Goal: Transaction & Acquisition: Purchase product/service

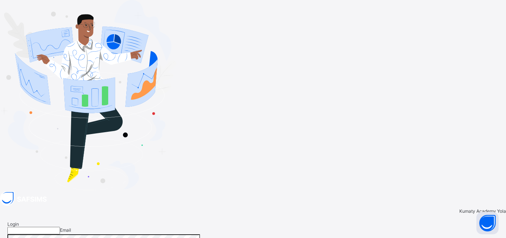
click at [60, 226] on input "email" at bounding box center [33, 229] width 53 height 7
type input "**********"
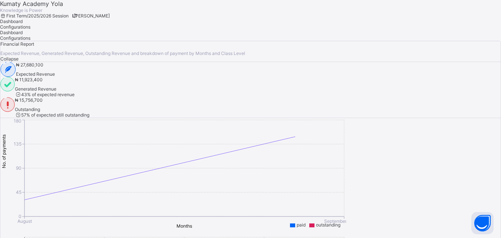
click at [77, 16] on span "LT" at bounding box center [74, 15] width 5 height 5
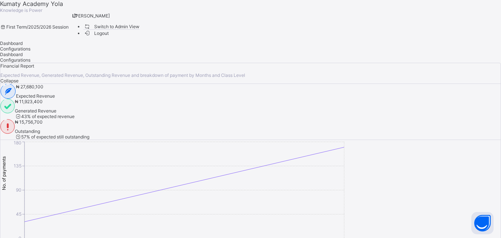
click at [140, 30] on span "Switch to Admin View" at bounding box center [111, 27] width 56 height 8
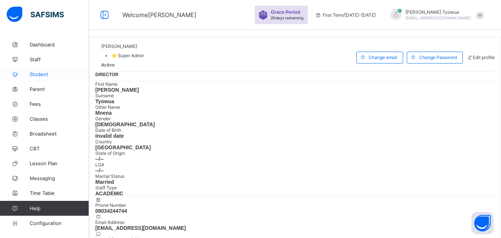
click at [47, 69] on link "Student" at bounding box center [44, 74] width 89 height 15
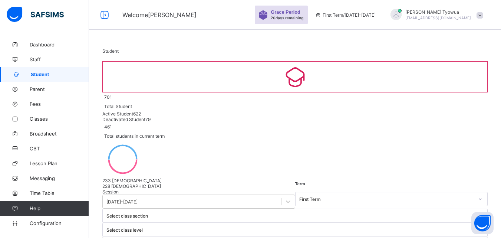
select select "**"
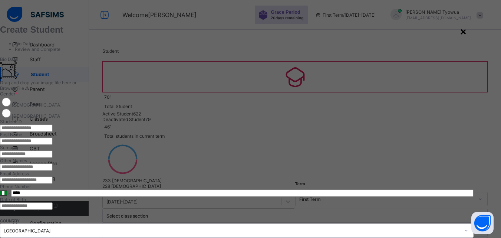
click at [466, 31] on div "×" at bounding box center [463, 32] width 6 height 12
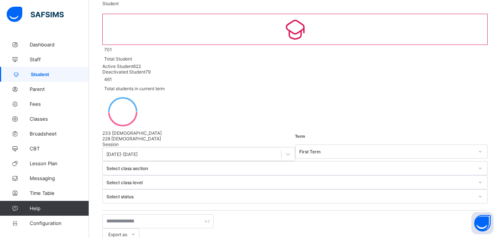
scroll to position [56, 0]
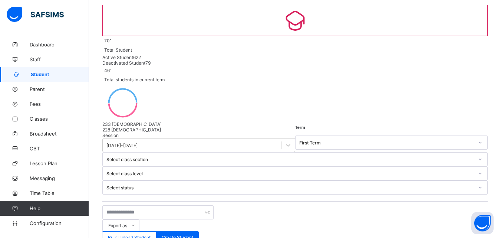
click at [199, 231] on div "Create Student" at bounding box center [177, 237] width 43 height 12
select select "**"
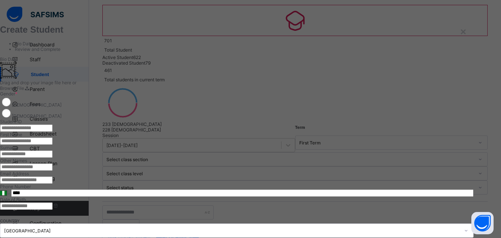
click at [53, 132] on input "text" at bounding box center [26, 127] width 53 height 7
type input "*********"
type input "******"
type input "****"
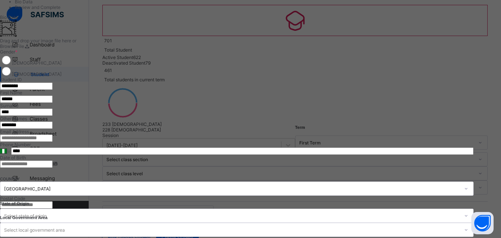
scroll to position [100, 0]
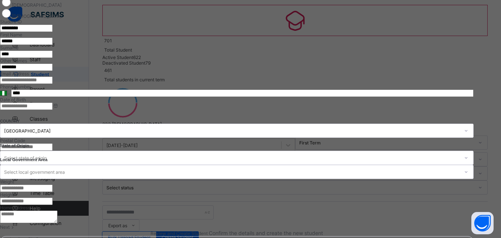
type input "********"
click at [53, 110] on input at bounding box center [26, 105] width 53 height 7
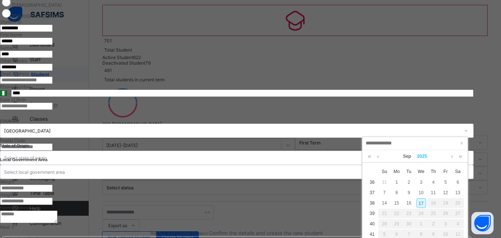
click at [424, 157] on link "2025" at bounding box center [422, 156] width 16 height 13
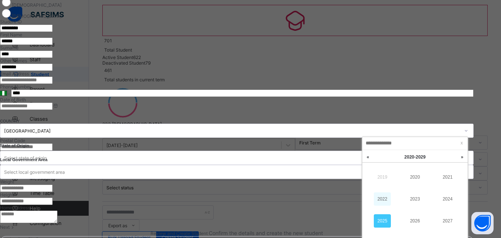
click at [383, 198] on link "2022" at bounding box center [382, 198] width 17 height 13
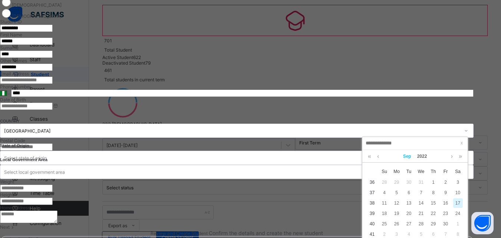
click at [407, 155] on link "Sep" at bounding box center [407, 156] width 14 height 13
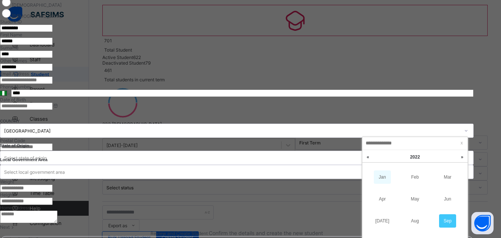
click at [383, 172] on link "Jan" at bounding box center [382, 176] width 17 height 13
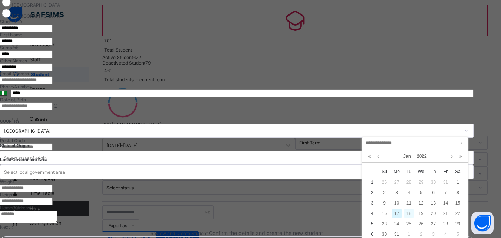
click at [409, 211] on div "18" at bounding box center [409, 213] width 10 height 10
type input "**********"
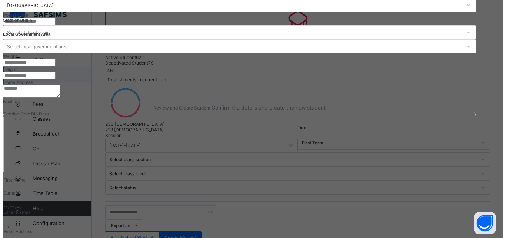
scroll to position [322, 0]
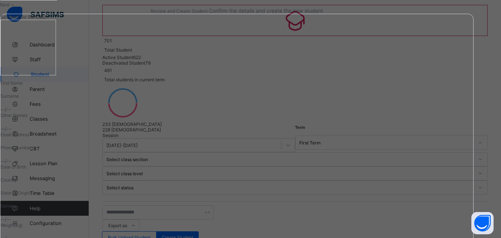
click at [449, 7] on div "Next" at bounding box center [236, 5] width 473 height 6
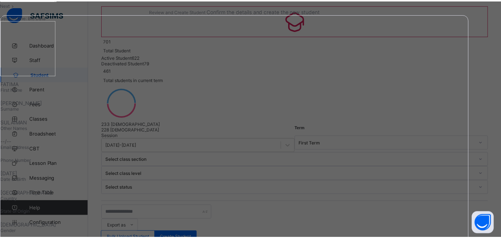
scroll to position [145, 0]
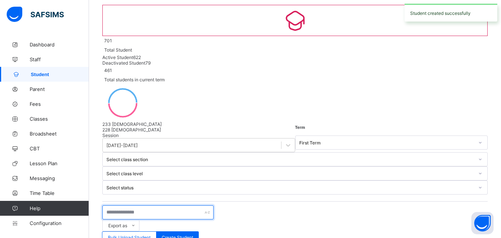
click at [132, 205] on input "text" at bounding box center [157, 212] width 111 height 14
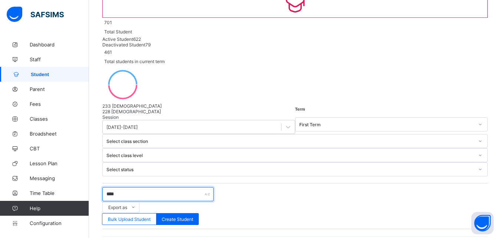
scroll to position [66, 0]
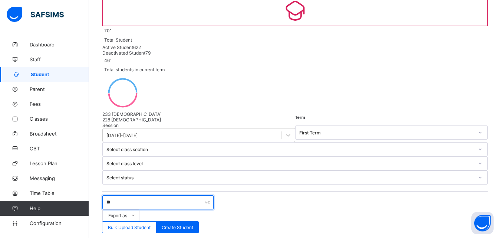
type input "*"
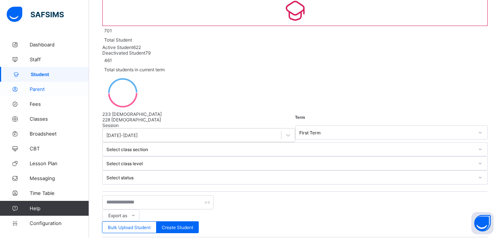
click at [40, 90] on span "Parent" at bounding box center [59, 89] width 59 height 6
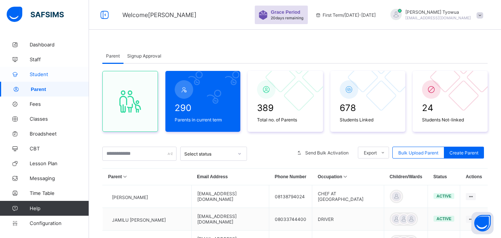
click at [35, 73] on span "Student" at bounding box center [59, 74] width 59 height 6
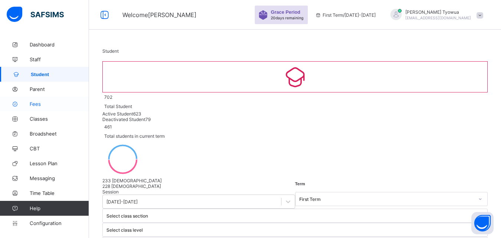
click at [27, 101] on icon at bounding box center [15, 104] width 30 height 6
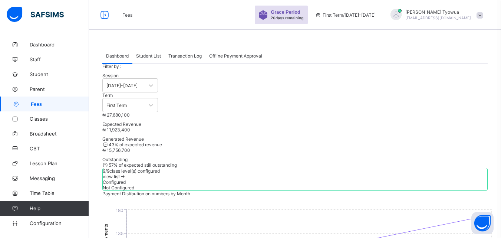
click at [152, 60] on div "Student List" at bounding box center [148, 55] width 32 height 15
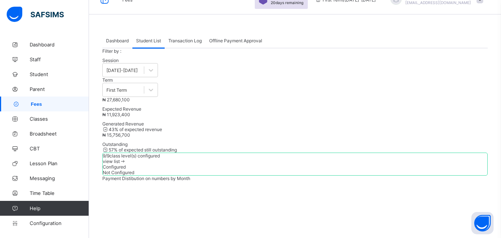
scroll to position [4, 0]
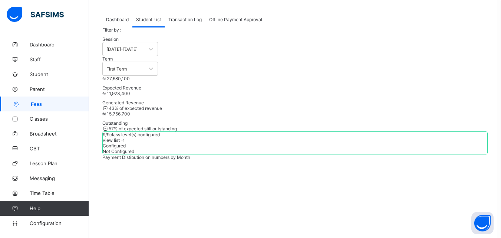
scroll to position [36, 0]
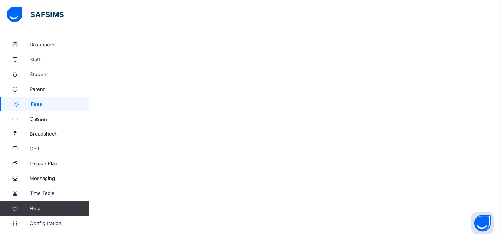
scroll to position [354, 0]
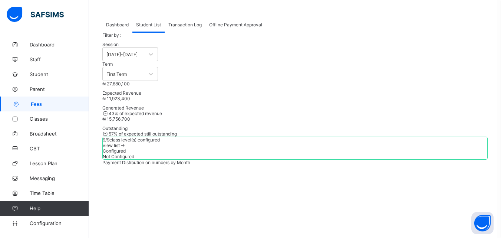
scroll to position [0, 0]
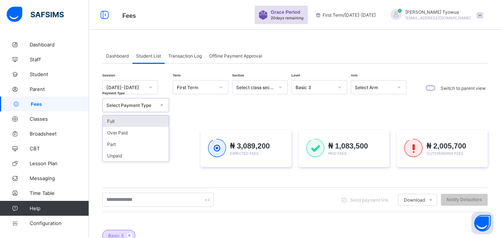
click at [154, 119] on div "Full" at bounding box center [136, 120] width 66 height 11
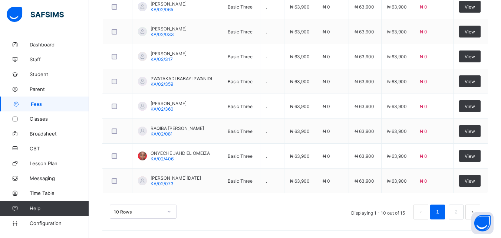
scroll to position [353, 0]
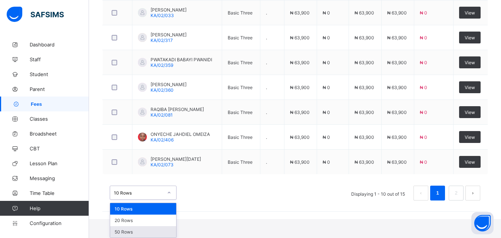
click at [152, 233] on div "50 Rows" at bounding box center [143, 231] width 66 height 11
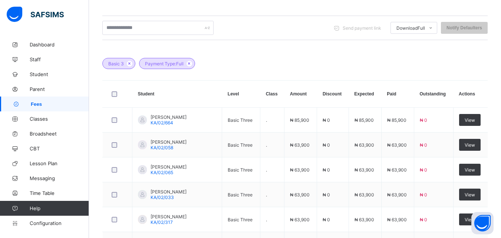
scroll to position [0, 0]
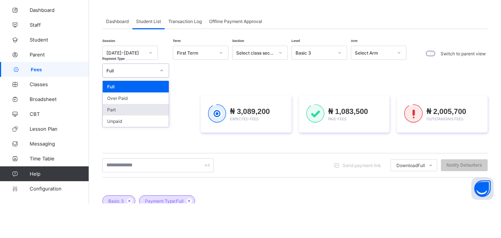
click at [134, 146] on div "Part" at bounding box center [136, 143] width 66 height 11
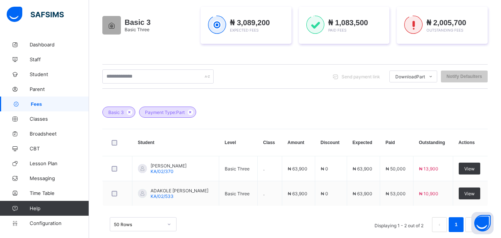
scroll to position [128, 0]
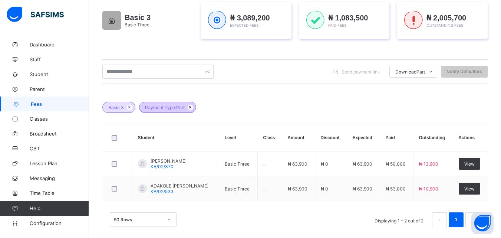
click at [191, 107] on icon at bounding box center [190, 107] width 6 height 4
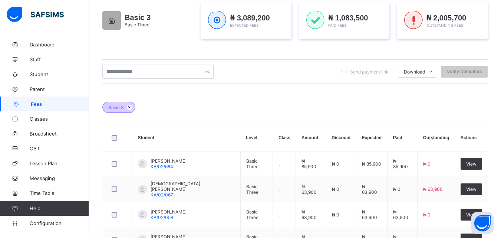
click at [130, 108] on icon at bounding box center [129, 107] width 6 height 4
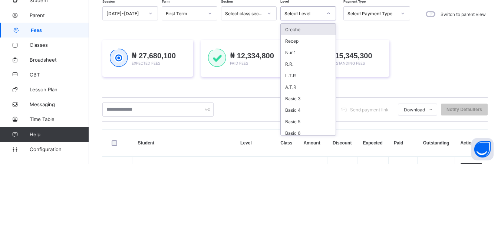
scroll to position [4, 0]
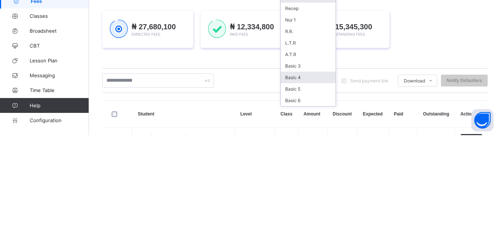
click at [305, 179] on div "Basic 4" at bounding box center [308, 179] width 55 height 11
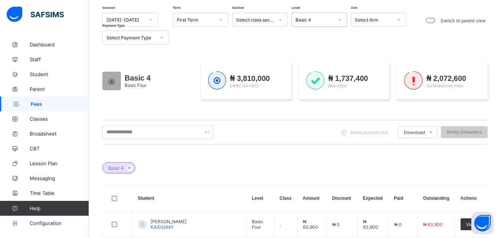
scroll to position [0, 0]
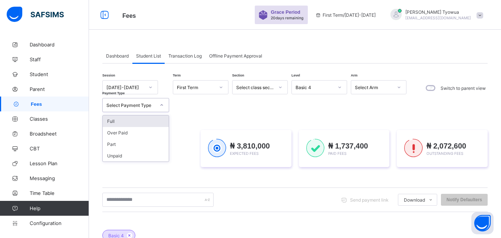
click at [153, 125] on div "Full" at bounding box center [136, 120] width 66 height 11
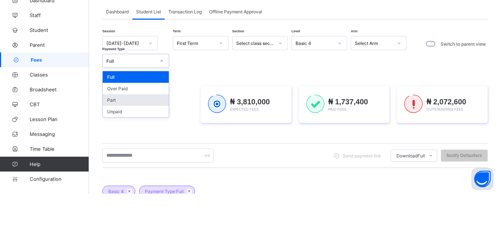
click at [122, 142] on div "Part" at bounding box center [136, 143] width 66 height 11
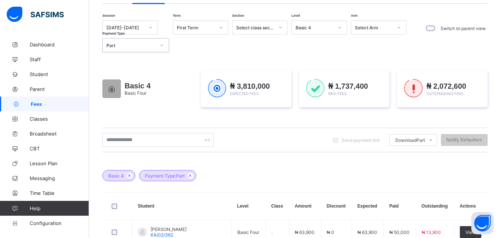
scroll to position [56, 0]
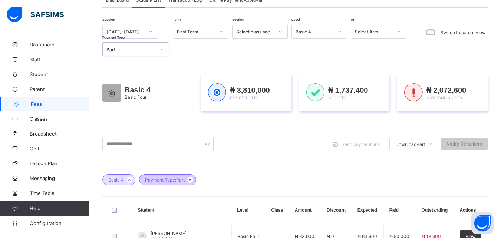
click at [192, 179] on icon at bounding box center [190, 179] width 6 height 4
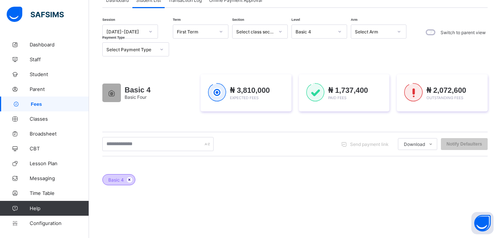
click at [129, 179] on icon at bounding box center [129, 179] width 6 height 4
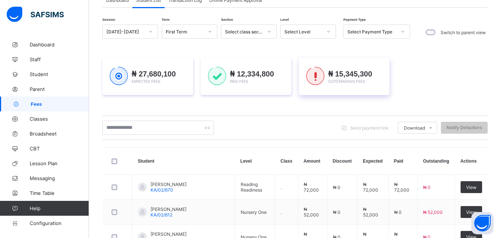
click at [323, 85] on img at bounding box center [315, 76] width 18 height 19
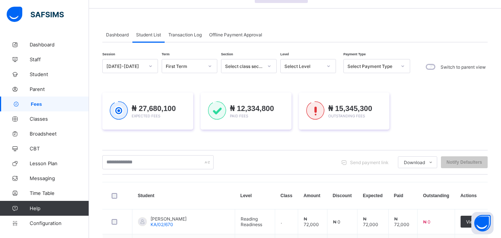
scroll to position [11, 0]
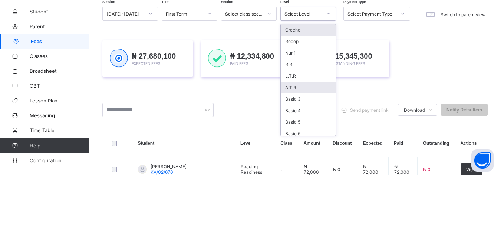
click at [296, 148] on div "A.T.R" at bounding box center [308, 149] width 55 height 11
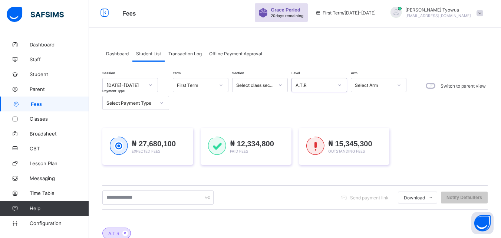
scroll to position [1, 0]
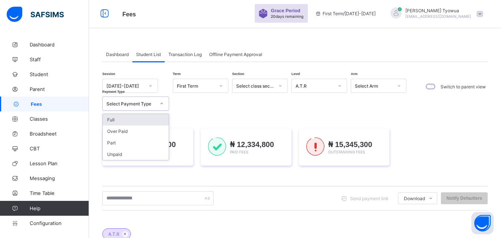
click at [108, 114] on div "Full" at bounding box center [136, 119] width 66 height 11
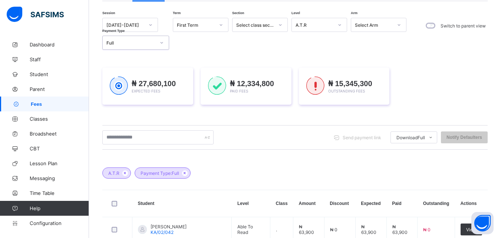
scroll to position [64, 0]
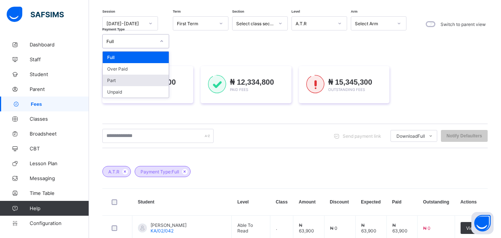
click at [139, 78] on div "Part" at bounding box center [136, 80] width 66 height 11
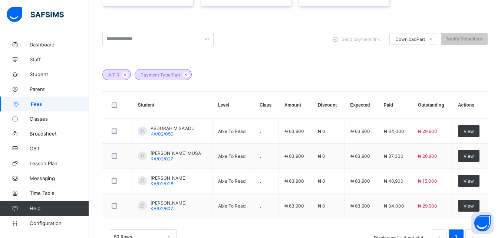
scroll to position [0, 0]
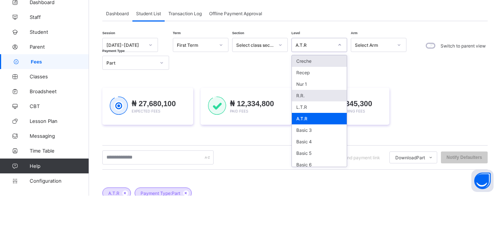
click at [314, 136] on div "R.R." at bounding box center [319, 137] width 55 height 11
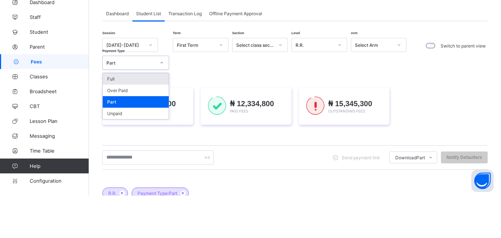
click at [109, 120] on div "Full" at bounding box center [136, 120] width 66 height 11
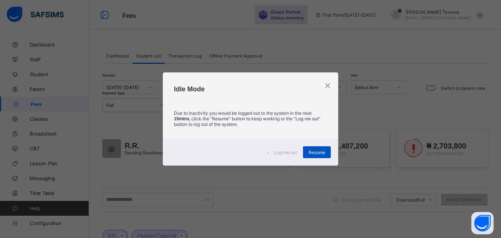
click at [309, 153] on span "Resume" at bounding box center [316, 152] width 17 height 6
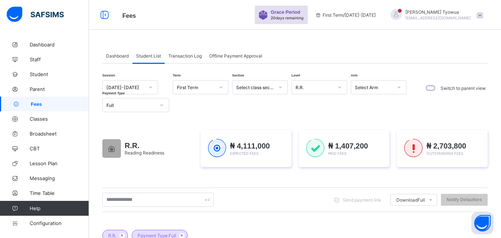
click at [326, 52] on div "Dashboard Student List Transaction Log Offline Payment Approval" at bounding box center [294, 55] width 385 height 15
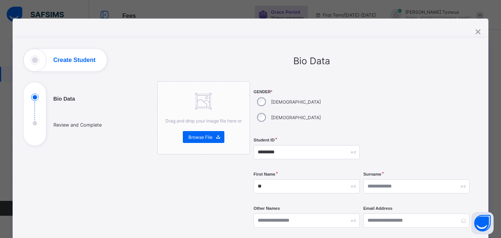
select select "**"
type input "******"
type input "*"
type input "*****"
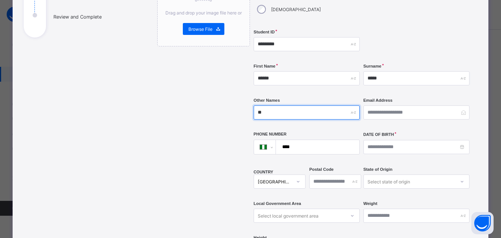
scroll to position [112, 0]
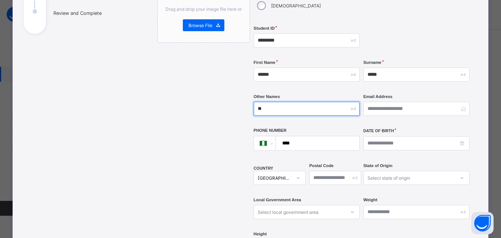
type input "**"
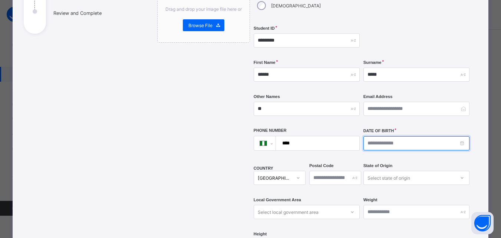
click at [385, 136] on input at bounding box center [416, 143] width 106 height 14
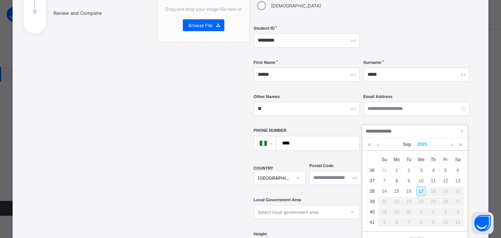
click at [423, 145] on link "2025" at bounding box center [422, 144] width 16 height 13
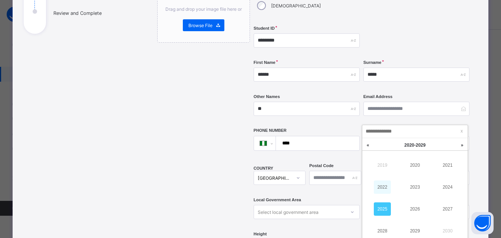
click at [385, 183] on link "2022" at bounding box center [382, 186] width 17 height 13
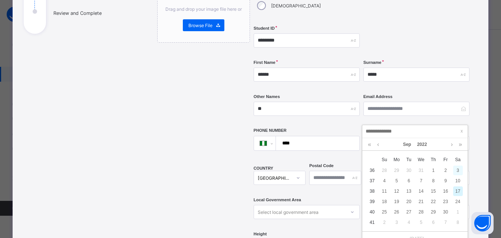
click at [457, 170] on div "3" at bounding box center [458, 170] width 10 height 10
type input "**********"
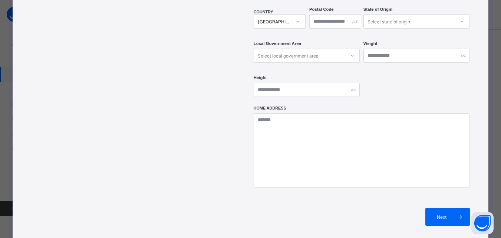
scroll to position [298, 0]
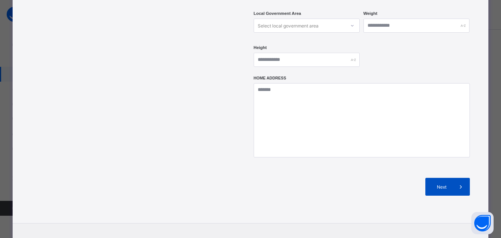
click at [446, 184] on span "Next" at bounding box center [441, 187] width 21 height 6
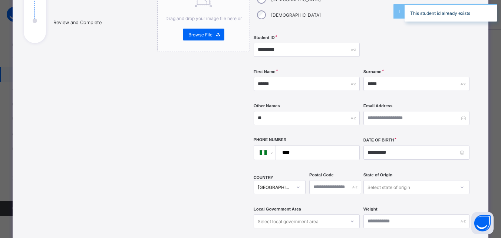
scroll to position [13, 0]
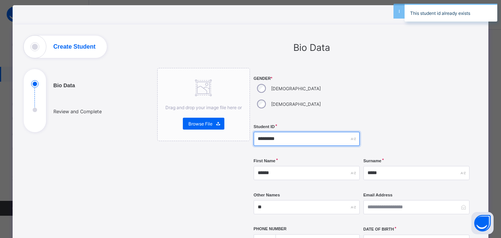
click at [301, 132] on input "*********" at bounding box center [307, 139] width 106 height 14
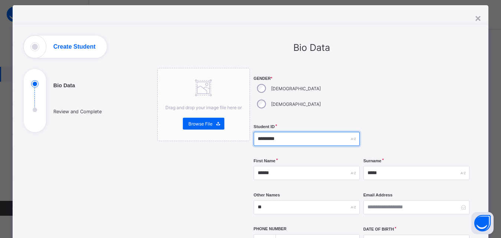
scroll to position [322, 0]
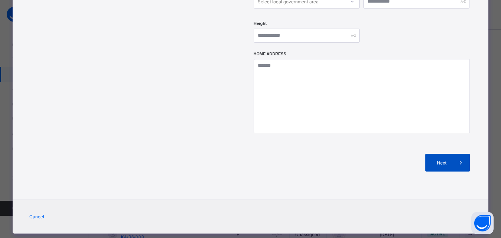
click at [448, 153] on div "Next" at bounding box center [447, 162] width 44 height 18
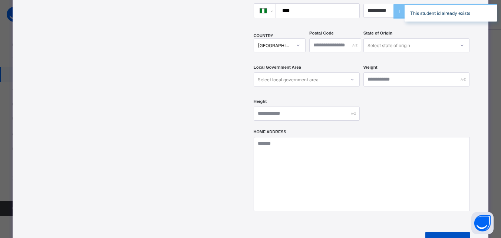
scroll to position [0, 0]
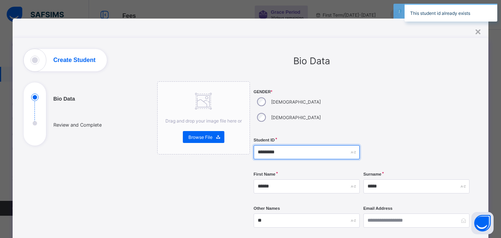
click at [317, 145] on input "*********" at bounding box center [307, 152] width 106 height 14
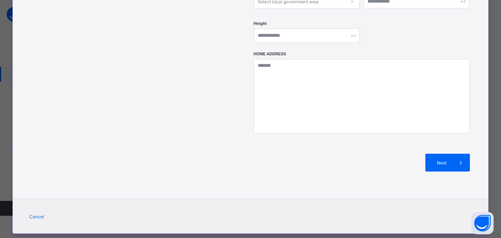
scroll to position [234, 0]
click at [448, 153] on div "Next" at bounding box center [447, 162] width 44 height 18
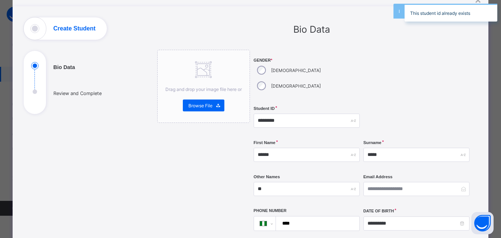
scroll to position [0, 0]
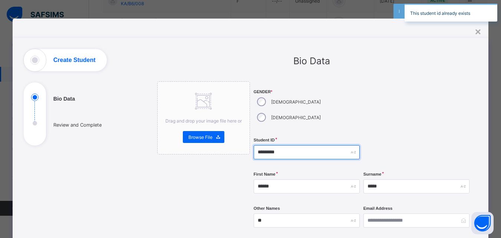
click at [307, 145] on input "*********" at bounding box center [307, 152] width 106 height 14
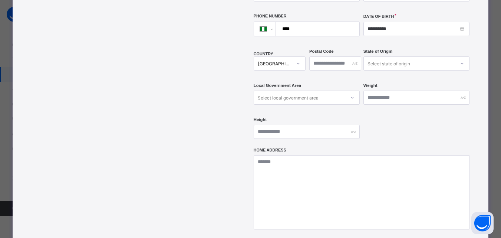
scroll to position [322, 0]
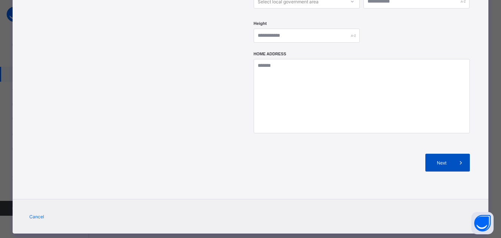
click at [452, 160] on span "Next" at bounding box center [441, 163] width 21 height 6
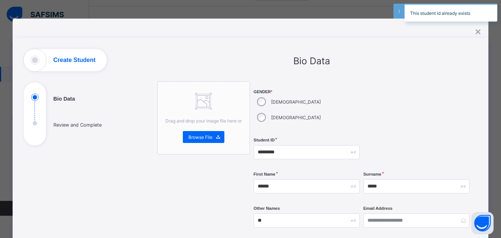
scroll to position [30, 0]
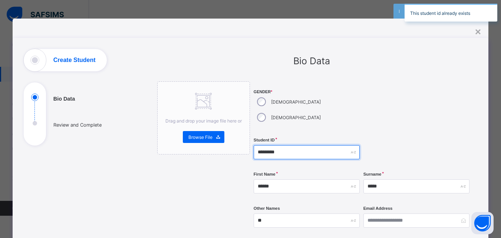
click at [306, 145] on input "*********" at bounding box center [307, 152] width 106 height 14
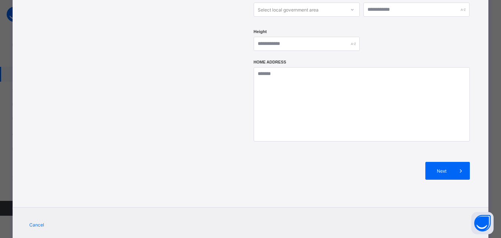
scroll to position [312, 0]
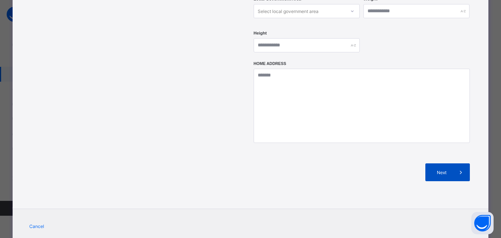
click at [439, 169] on span "Next" at bounding box center [441, 172] width 21 height 6
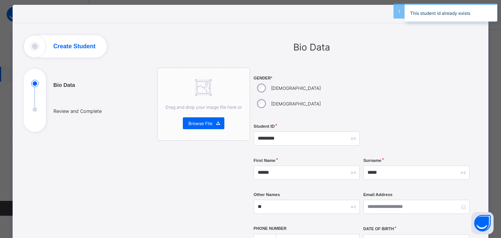
scroll to position [0, 0]
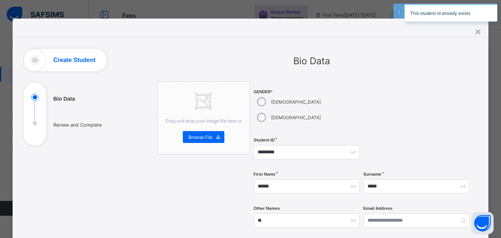
click at [430, 137] on div at bounding box center [416, 152] width 106 height 30
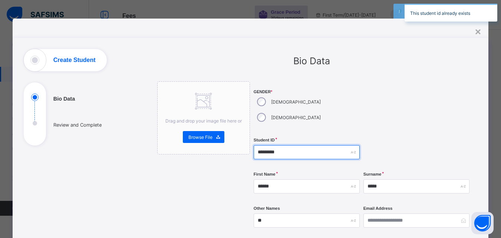
click at [300, 145] on input "*********" at bounding box center [307, 152] width 106 height 14
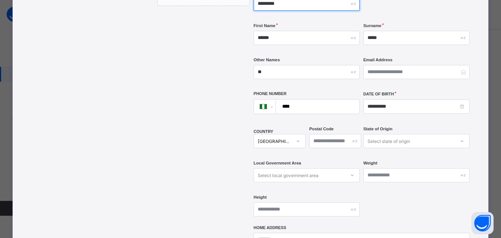
scroll to position [322, 0]
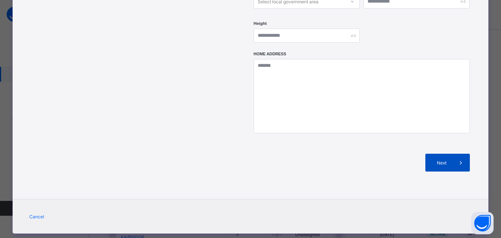
click at [449, 153] on div "Next" at bounding box center [447, 162] width 44 height 18
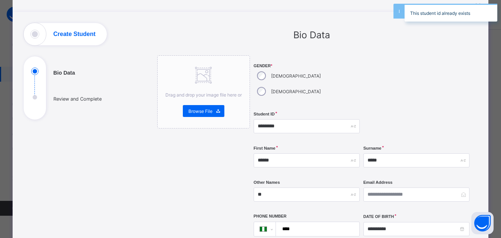
scroll to position [37, 0]
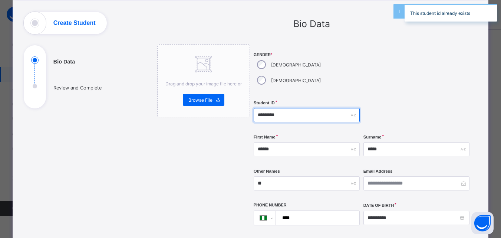
click at [303, 108] on input "*********" at bounding box center [307, 115] width 106 height 14
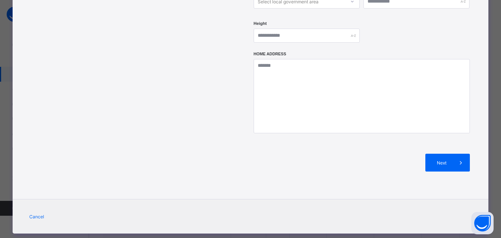
scroll to position [69, 0]
click at [450, 160] on span "Next" at bounding box center [441, 163] width 21 height 6
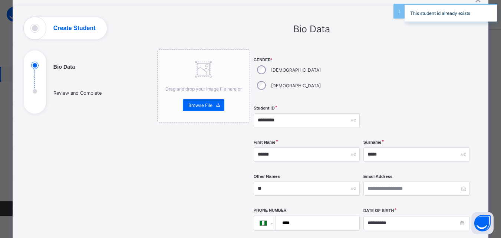
scroll to position [0, 0]
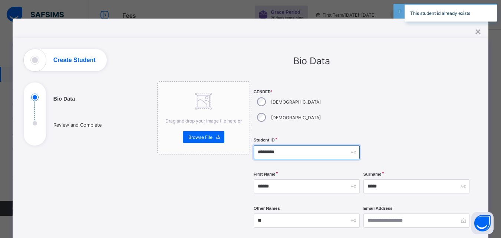
click at [302, 145] on input "*********" at bounding box center [307, 152] width 106 height 14
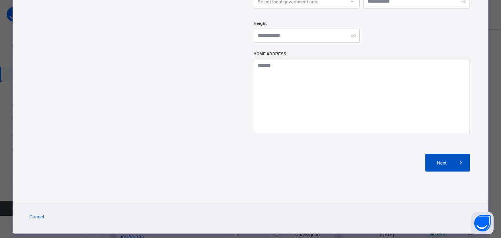
click at [449, 160] on span "Next" at bounding box center [441, 163] width 21 height 6
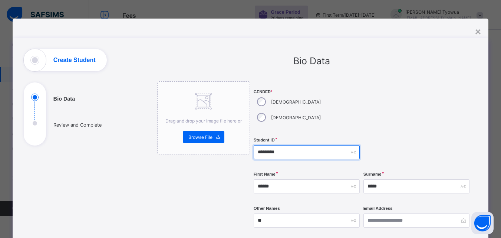
click at [301, 145] on input "*********" at bounding box center [307, 152] width 106 height 14
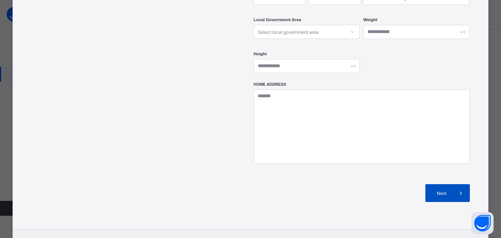
click at [445, 184] on div "Next" at bounding box center [447, 193] width 44 height 18
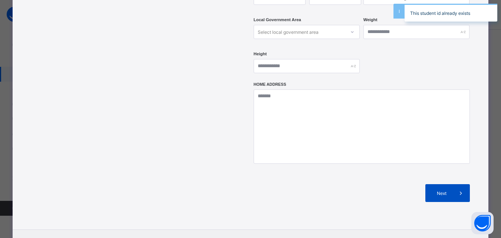
scroll to position [173, 0]
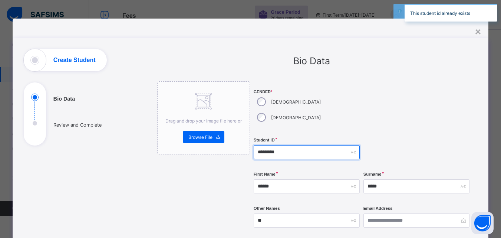
click at [305, 145] on input "*********" at bounding box center [307, 152] width 106 height 14
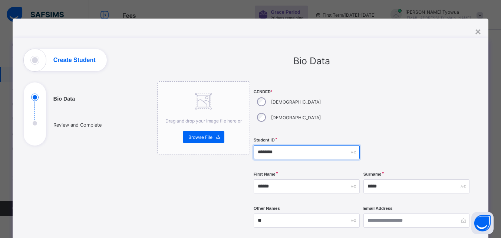
type input "*********"
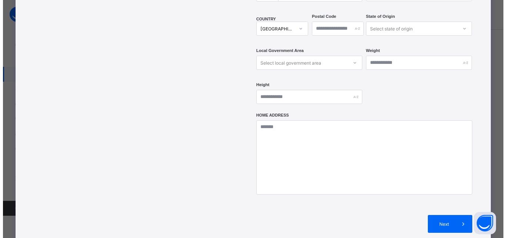
scroll to position [322, 0]
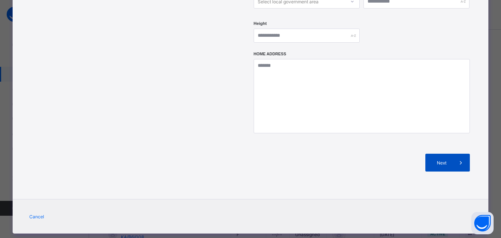
click at [447, 160] on span "Next" at bounding box center [441, 163] width 21 height 6
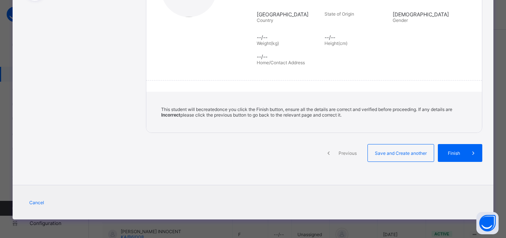
scroll to position [145, 0]
click at [456, 155] on span "Finish" at bounding box center [454, 153] width 21 height 6
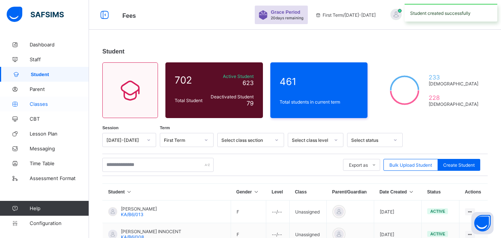
click at [46, 105] on span "Classes" at bounding box center [59, 104] width 59 height 6
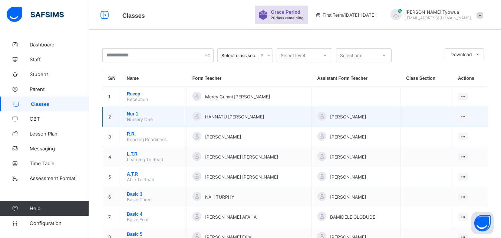
click at [131, 113] on span "Nur 1" at bounding box center [154, 113] width 54 height 5
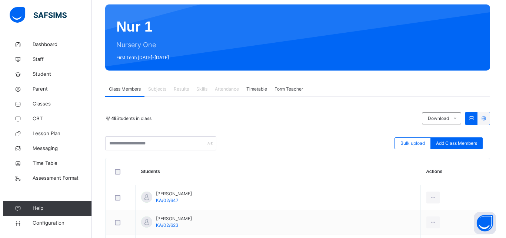
scroll to position [84, 0]
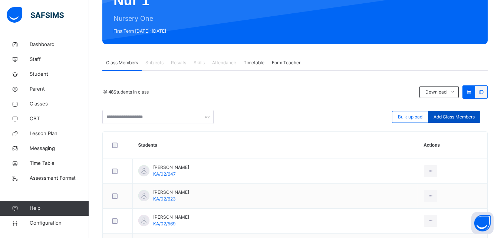
click at [454, 115] on span "Add Class Members" at bounding box center [453, 116] width 41 height 7
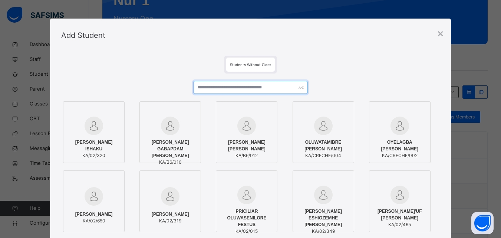
click at [264, 88] on input "text" at bounding box center [250, 87] width 113 height 13
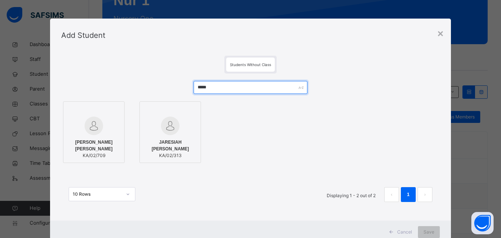
type input "*****"
click at [83, 141] on div "ADRIAN S. JARED KA/02/709" at bounding box center [93, 148] width 53 height 27
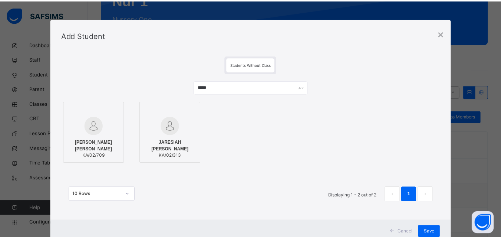
scroll to position [24, 0]
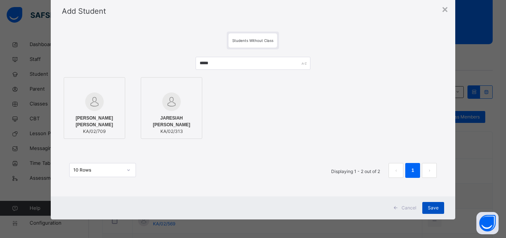
click at [429, 208] on span "Save" at bounding box center [433, 207] width 11 height 7
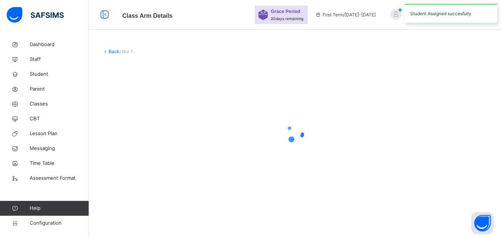
scroll to position [0, 0]
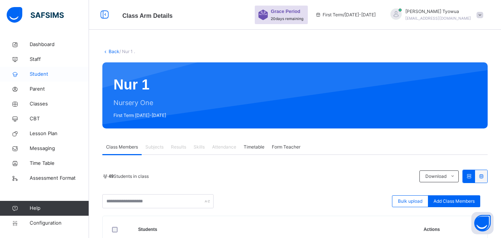
click at [35, 71] on span "Student" at bounding box center [59, 73] width 59 height 7
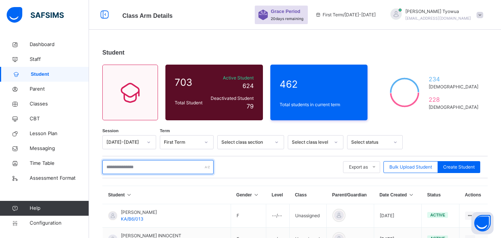
click at [119, 168] on input "text" at bounding box center [157, 167] width 111 height 14
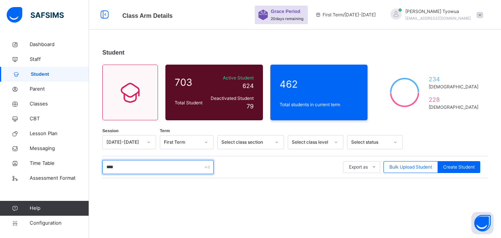
type input "*****"
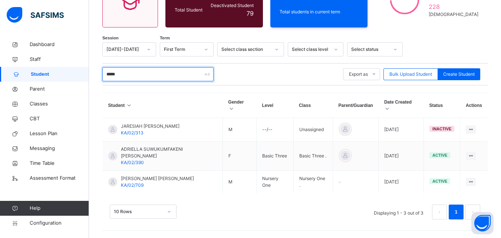
scroll to position [80, 0]
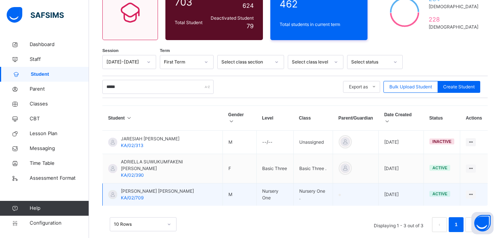
click at [134, 188] on span "ADRIAN S. JARED" at bounding box center [157, 191] width 73 height 7
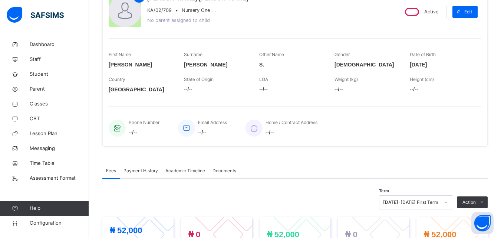
scroll to position [242, 0]
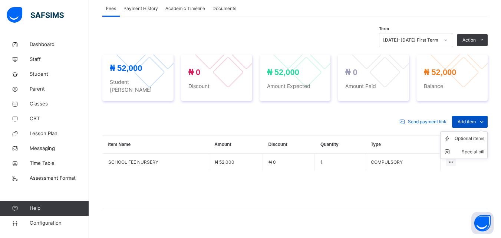
click at [476, 118] on span "Add item" at bounding box center [466, 121] width 18 height 7
click at [463, 135] on div "Optional items" at bounding box center [469, 138] width 30 height 7
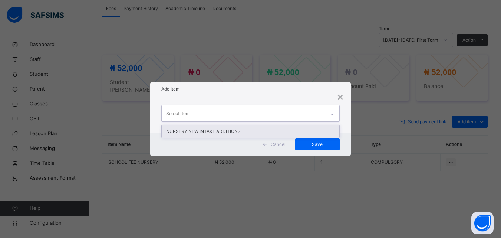
click at [253, 131] on div "NURSERY NEW INTAKE ADDITIONS" at bounding box center [250, 131] width 177 height 13
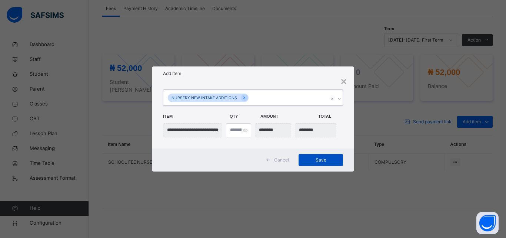
click at [323, 157] on span "Save" at bounding box center [320, 159] width 33 height 7
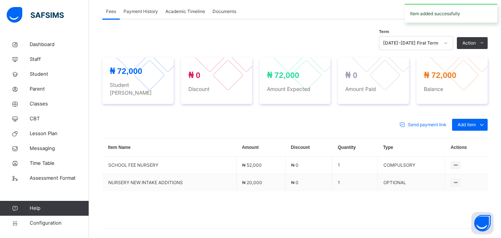
scroll to position [196, 0]
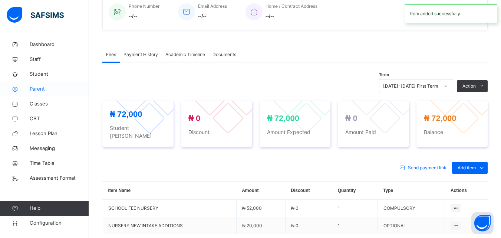
click at [32, 90] on span "Parent" at bounding box center [59, 88] width 59 height 7
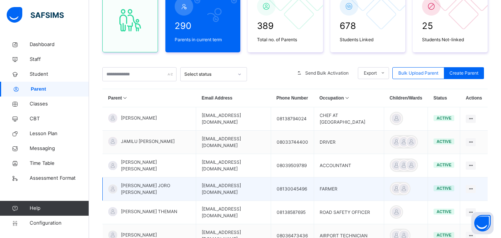
scroll to position [82, 0]
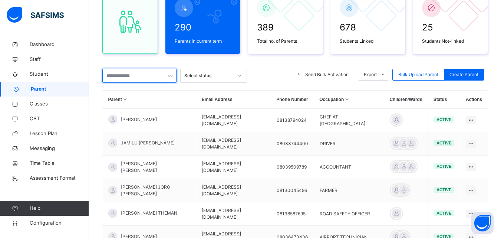
click at [132, 74] on input "text" at bounding box center [139, 76] width 74 height 14
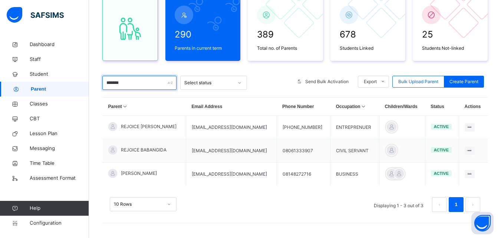
scroll to position [75, 0]
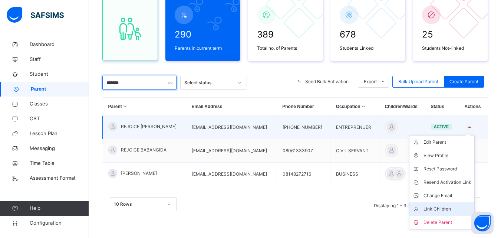
type input "*******"
click at [431, 205] on li "Link Children" at bounding box center [441, 208] width 65 height 13
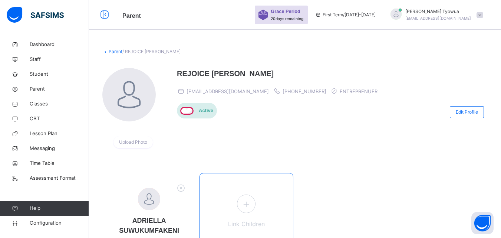
click at [251, 201] on icon at bounding box center [245, 203] width 13 height 14
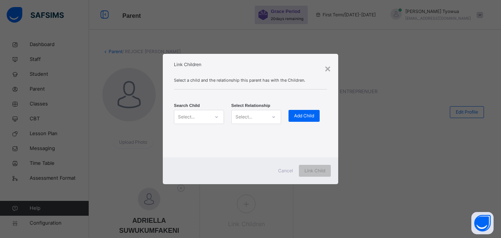
click at [195, 118] on div "Select..." at bounding box center [191, 116] width 35 height 11
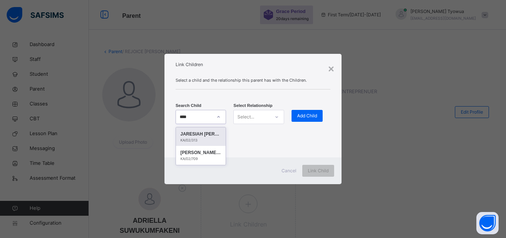
type input "*****"
click at [201, 140] on div "KA/02/709" at bounding box center [201, 140] width 41 height 5
click at [272, 117] on div at bounding box center [277, 117] width 13 height 12
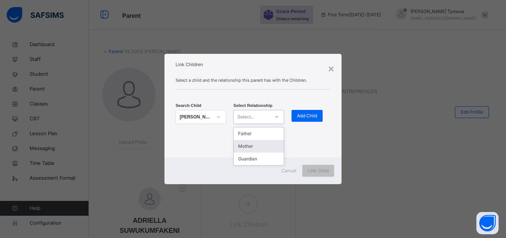
click at [255, 148] on div "Mother" at bounding box center [259, 146] width 50 height 13
click at [305, 121] on div "Add Child" at bounding box center [307, 116] width 31 height 12
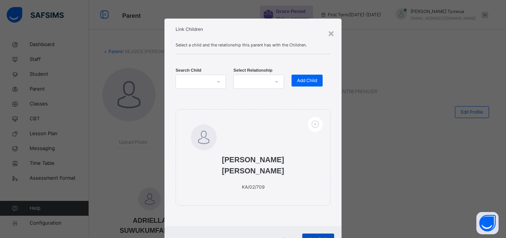
click at [317, 236] on span "Link Child" at bounding box center [318, 239] width 21 height 7
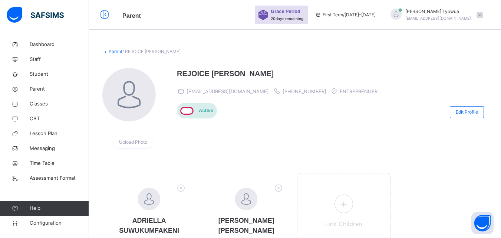
click at [403, 18] on div at bounding box center [396, 15] width 19 height 13
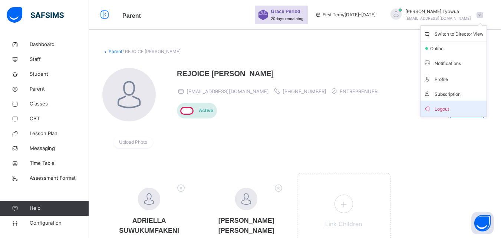
click at [462, 113] on li "Logout" at bounding box center [453, 108] width 66 height 16
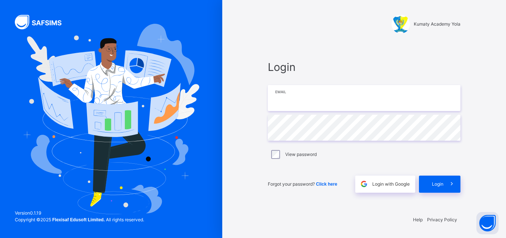
click at [321, 99] on input "email" at bounding box center [364, 98] width 193 height 26
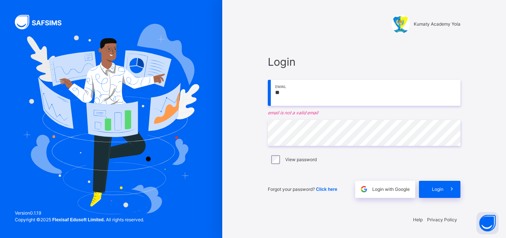
type input "**********"
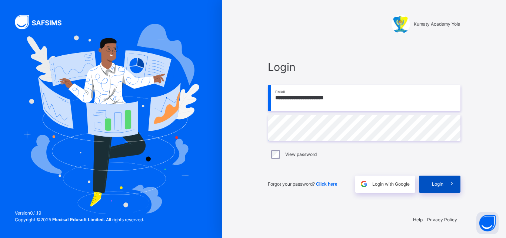
click at [450, 191] on span at bounding box center [452, 183] width 17 height 17
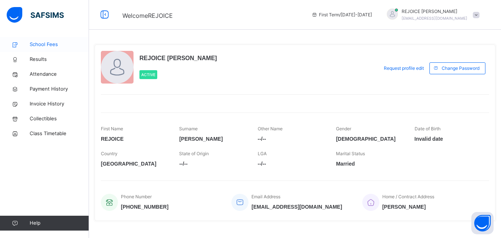
click at [53, 43] on span "School Fees" at bounding box center [59, 44] width 59 height 7
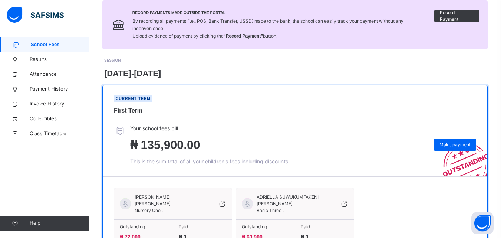
scroll to position [112, 0]
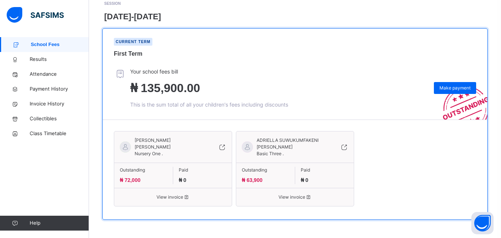
click at [165, 194] on span "View invoice" at bounding box center [173, 197] width 106 height 7
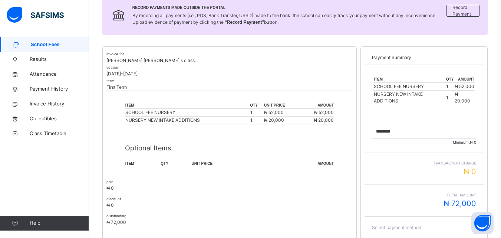
scroll to position [208, 0]
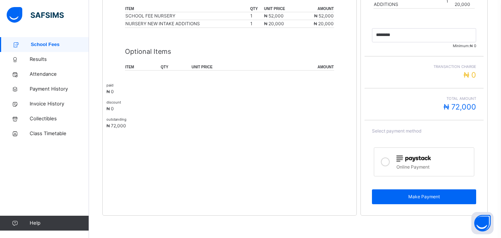
click at [439, 162] on div at bounding box center [433, 157] width 74 height 9
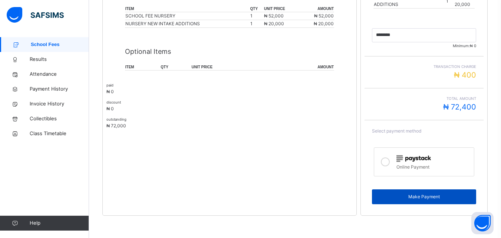
click at [449, 204] on div "Make Payment" at bounding box center [424, 196] width 104 height 15
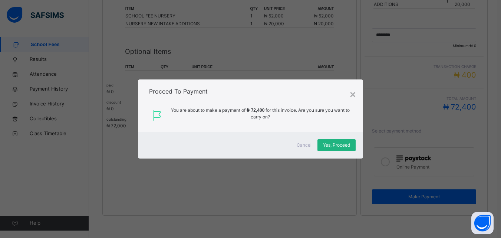
click at [339, 146] on span "Yes, Proceed" at bounding box center [336, 145] width 27 height 7
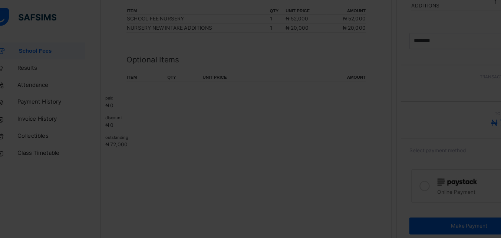
scroll to position [208, 0]
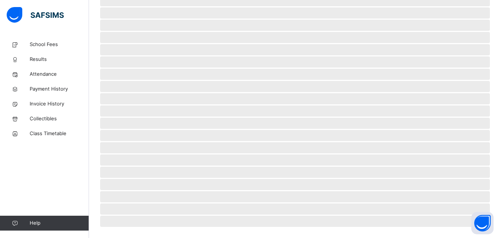
scroll to position [49, 0]
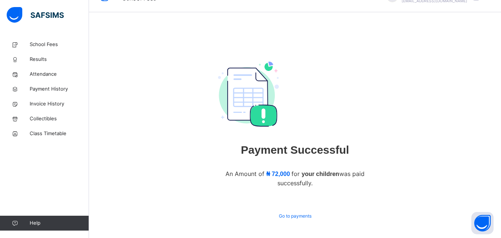
scroll to position [44, 0]
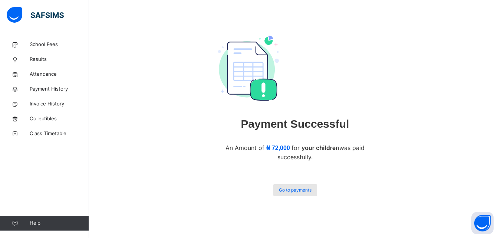
click at [300, 191] on span "Go to payments" at bounding box center [295, 189] width 33 height 7
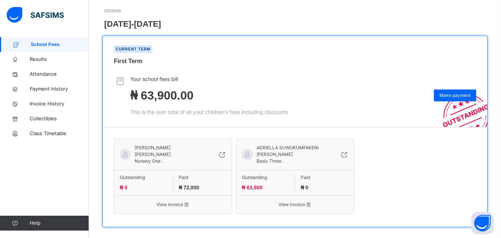
scroll to position [112, 0]
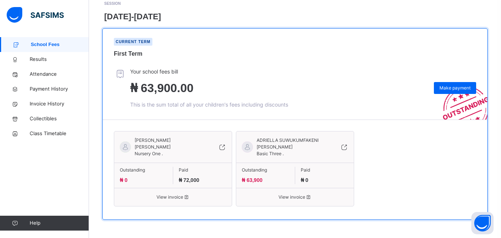
click at [280, 180] on div "Outstanding ₦ 63,900" at bounding box center [265, 174] width 59 height 17
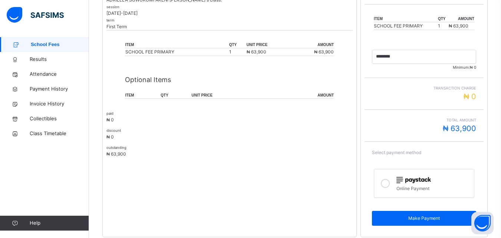
scroll to position [143, 0]
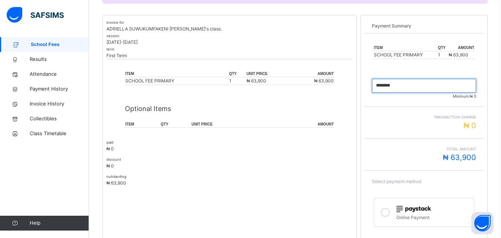
click at [412, 87] on input "currency" at bounding box center [424, 86] width 104 height 14
click at [403, 87] on input "currency" at bounding box center [424, 86] width 104 height 14
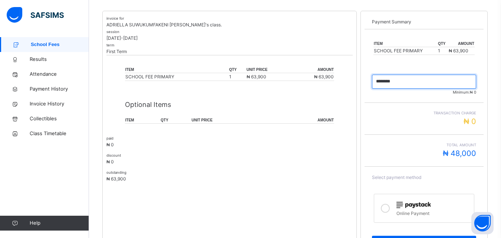
scroll to position [194, 0]
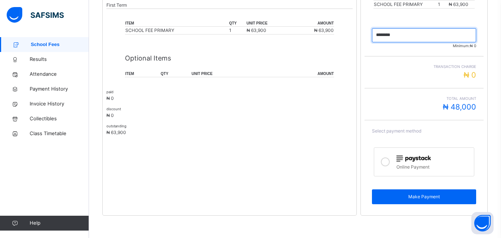
type input "********"
click at [433, 167] on div "Online Payment" at bounding box center [433, 166] width 74 height 9
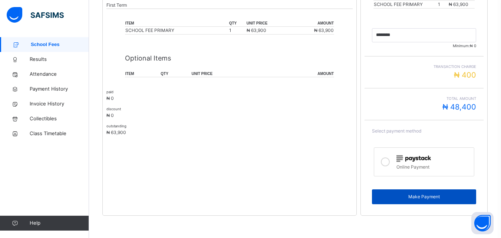
click at [451, 197] on span "Make Payment" at bounding box center [423, 196] width 93 height 7
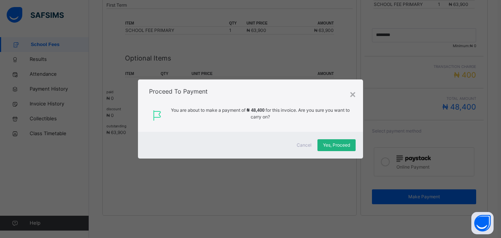
click at [350, 146] on span "Yes, Proceed" at bounding box center [336, 145] width 27 height 7
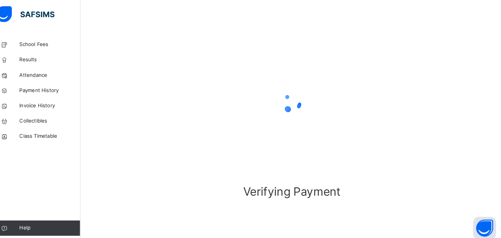
scroll to position [49, 0]
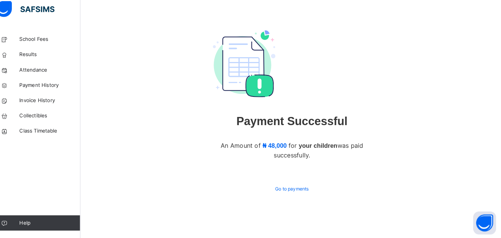
scroll to position [44, 0]
click at [281, 188] on span "Go to payments" at bounding box center [295, 189] width 33 height 7
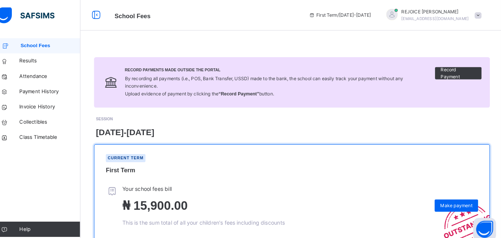
click at [398, 10] on div at bounding box center [392, 14] width 11 height 11
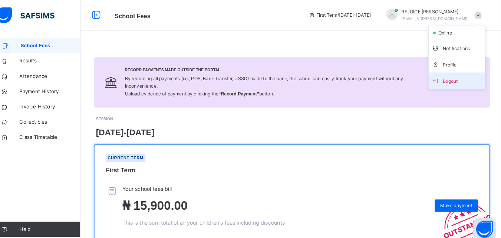
click at [460, 84] on li "Logout" at bounding box center [455, 78] width 55 height 16
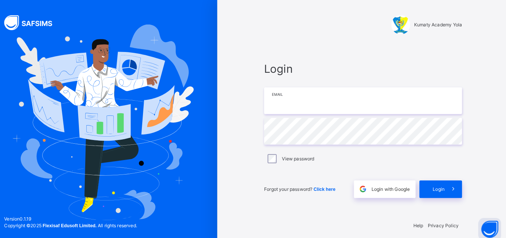
click at [315, 101] on input "email" at bounding box center [364, 98] width 193 height 26
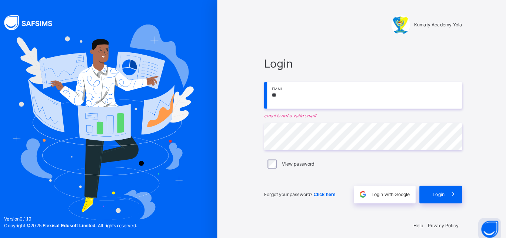
type input "**********"
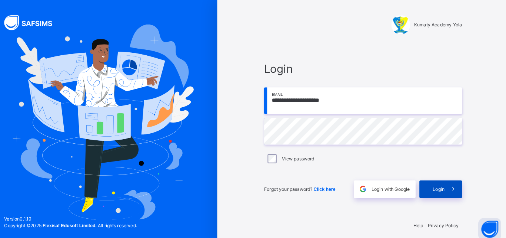
click at [444, 188] on span at bounding box center [452, 183] width 17 height 17
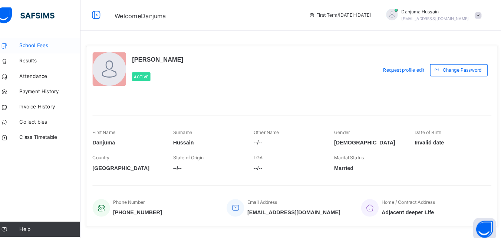
click at [47, 40] on link "School Fees" at bounding box center [44, 44] width 89 height 15
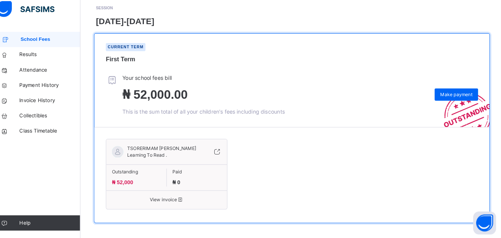
scroll to position [105, 0]
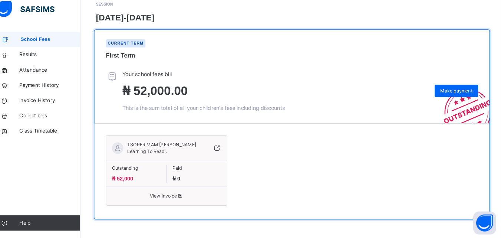
click at [166, 168] on span "Outstanding" at bounding box center [143, 169] width 47 height 7
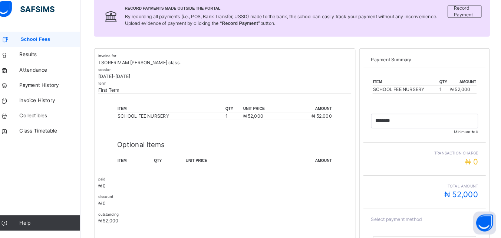
scroll to position [142, 0]
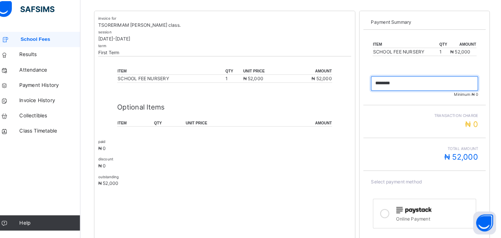
click at [416, 86] on input "currency" at bounding box center [424, 87] width 104 height 14
click at [405, 89] on input "currency" at bounding box center [424, 87] width 104 height 14
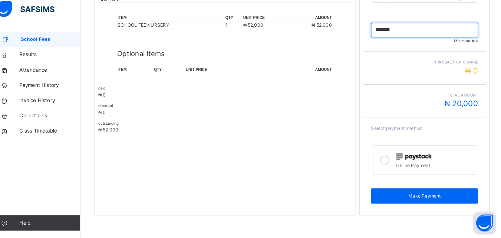
type input "********"
click at [428, 157] on img at bounding box center [413, 158] width 34 height 7
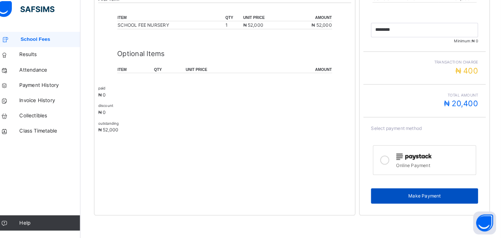
click at [457, 196] on span "Make Payment" at bounding box center [423, 196] width 93 height 7
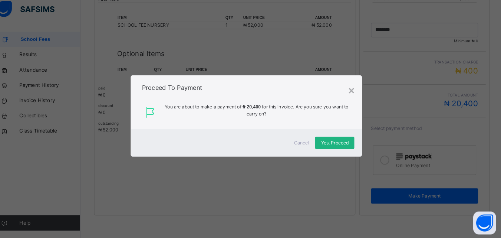
click at [334, 144] on span "Yes, Proceed" at bounding box center [336, 145] width 27 height 7
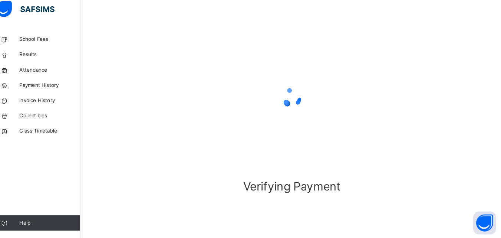
scroll to position [49, 0]
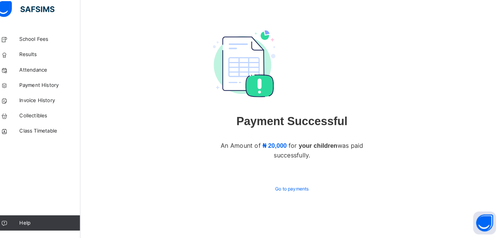
scroll to position [44, 0]
click at [311, 194] on div "Go to payments" at bounding box center [295, 190] width 44 height 12
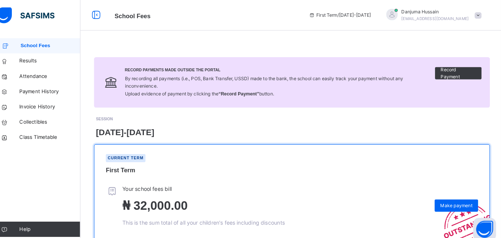
click at [398, 10] on div at bounding box center [392, 14] width 11 height 11
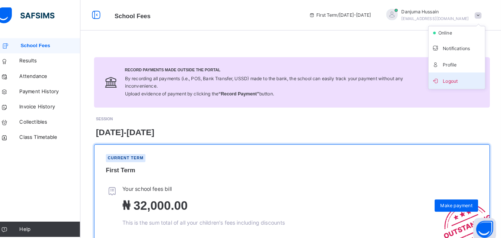
click at [456, 86] on li "Logout" at bounding box center [455, 78] width 55 height 16
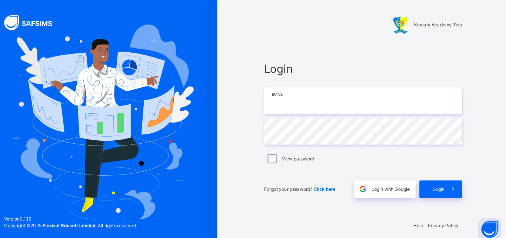
click at [335, 95] on input "email" at bounding box center [364, 98] width 193 height 26
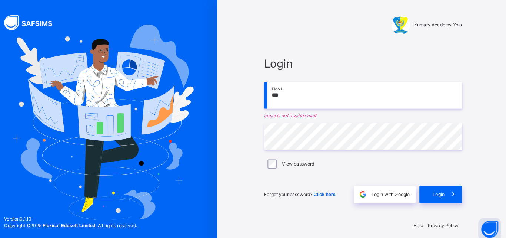
type input "**********"
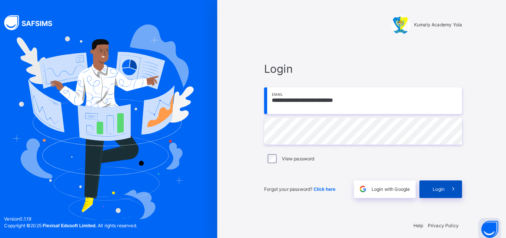
click at [451, 180] on icon at bounding box center [452, 183] width 8 height 9
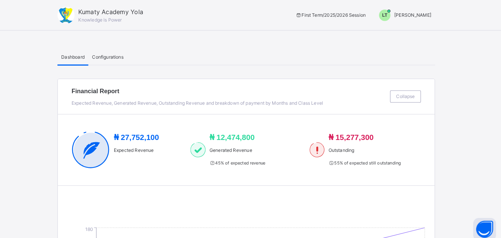
click at [391, 10] on div "LT" at bounding box center [385, 14] width 11 height 11
click at [419, 30] on span "Switch to Admin View" at bounding box center [402, 32] width 56 height 10
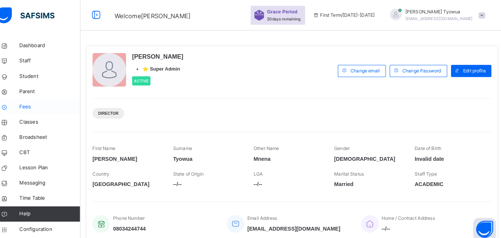
click at [36, 108] on link "Fees" at bounding box center [44, 103] width 89 height 15
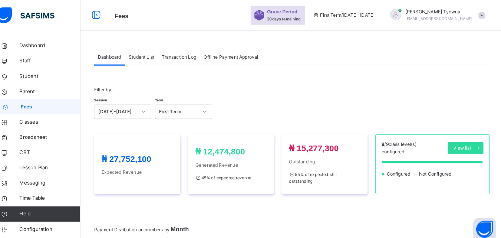
click at [148, 48] on div "Student List" at bounding box center [148, 55] width 32 height 15
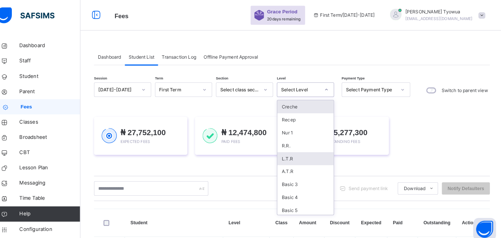
click at [300, 151] on div "L.T.R" at bounding box center [308, 154] width 55 height 13
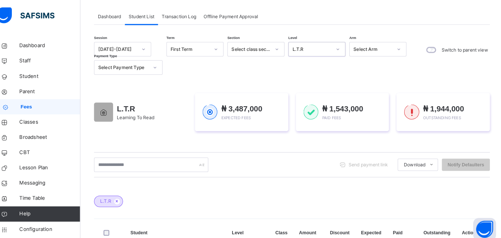
scroll to position [31, 0]
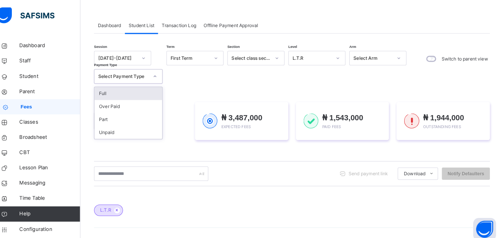
click at [156, 95] on div "Full" at bounding box center [136, 91] width 66 height 13
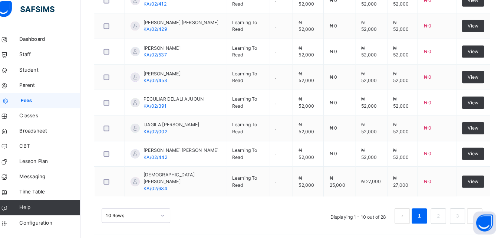
scroll to position [357, 0]
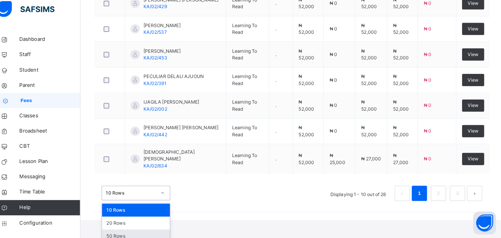
click at [141, 232] on div "50 Rows" at bounding box center [143, 235] width 66 height 13
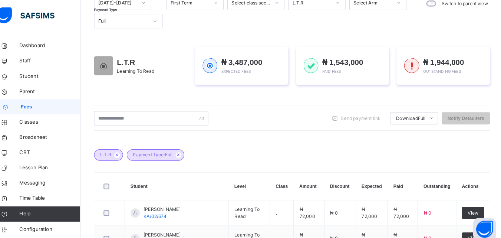
scroll to position [0, 0]
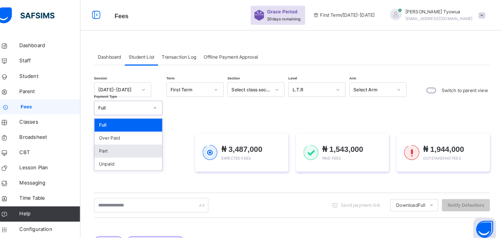
click at [123, 149] on div "Part" at bounding box center [136, 146] width 66 height 13
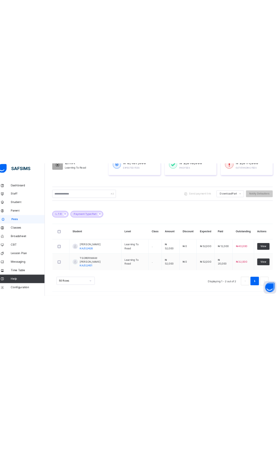
scroll to position [33, 3]
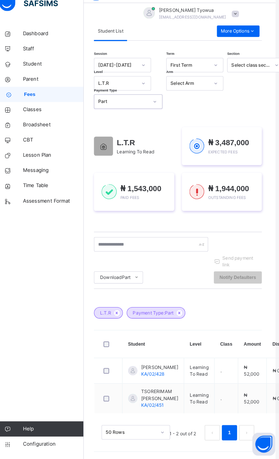
click at [49, 237] on div "Dashboard Staff Student Parent Fees Classes Broadsheet CBT Lesson Plan Messagin…" at bounding box center [44, 245] width 89 height 430
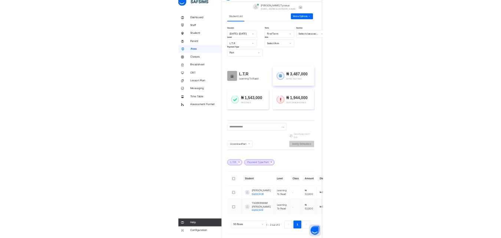
scroll to position [39, 3]
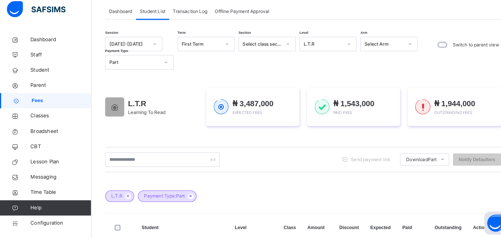
click at [171, 234] on th "Student" at bounding box center [177, 227] width 91 height 27
click at [362, 188] on div "L.T.R Payment Type: Part" at bounding box center [294, 193] width 385 height 26
click at [386, 192] on div "L.T.R Payment Type: Part" at bounding box center [294, 193] width 385 height 26
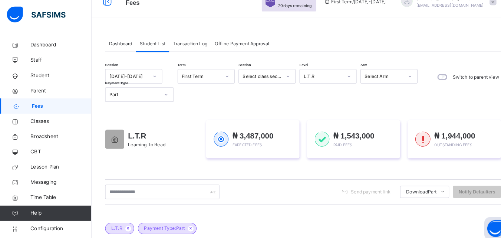
scroll to position [43, 3]
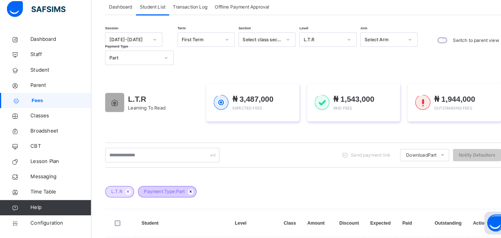
click at [183, 191] on icon at bounding box center [185, 192] width 6 height 4
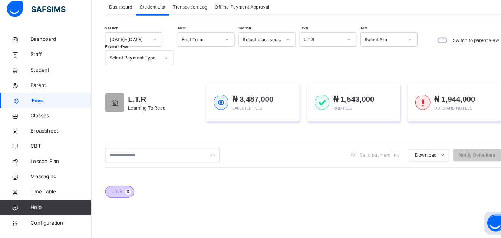
click at [122, 192] on icon at bounding box center [125, 192] width 6 height 4
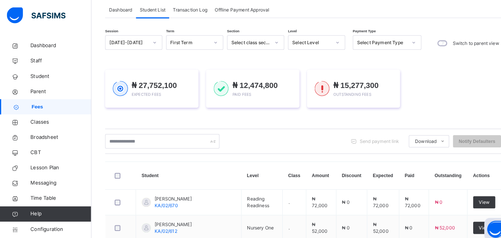
scroll to position [0, 3]
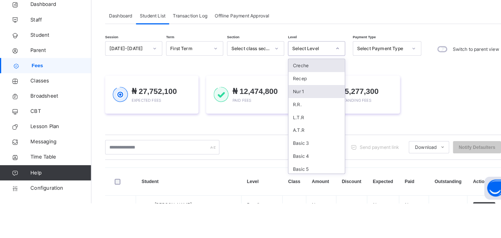
click at [295, 129] on div "Nur 1" at bounding box center [308, 129] width 55 height 13
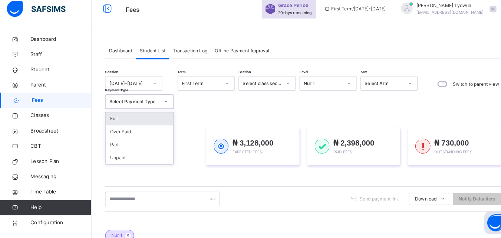
click at [140, 119] on div "Full" at bounding box center [136, 121] width 66 height 13
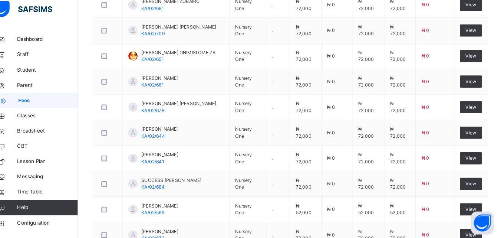
scroll to position [930, 3]
